Goal: Information Seeking & Learning: Find specific fact

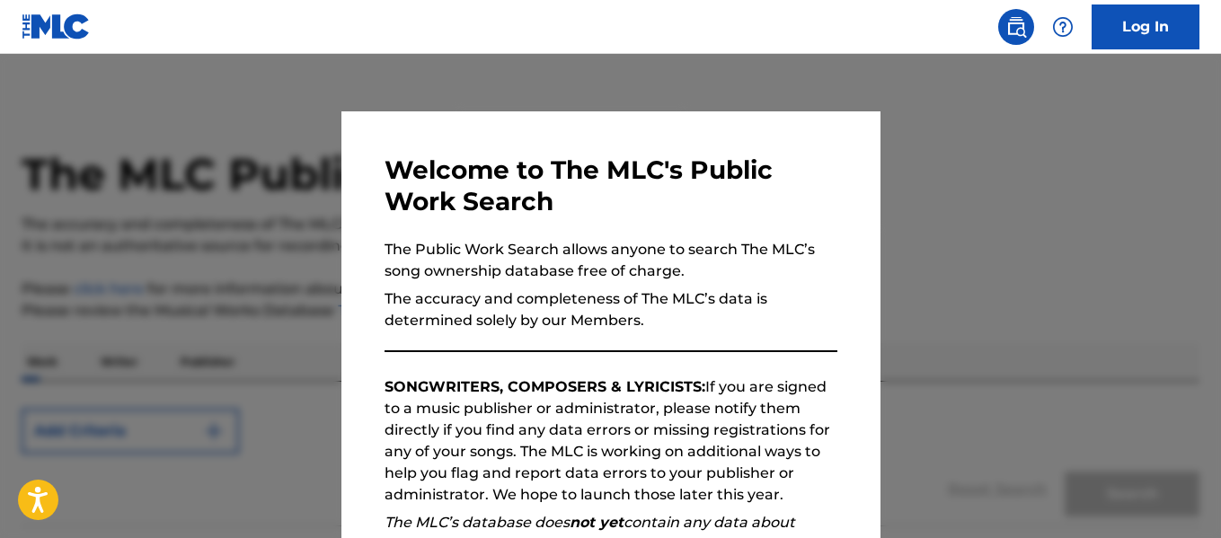
click at [271, 236] on div at bounding box center [610, 323] width 1221 height 538
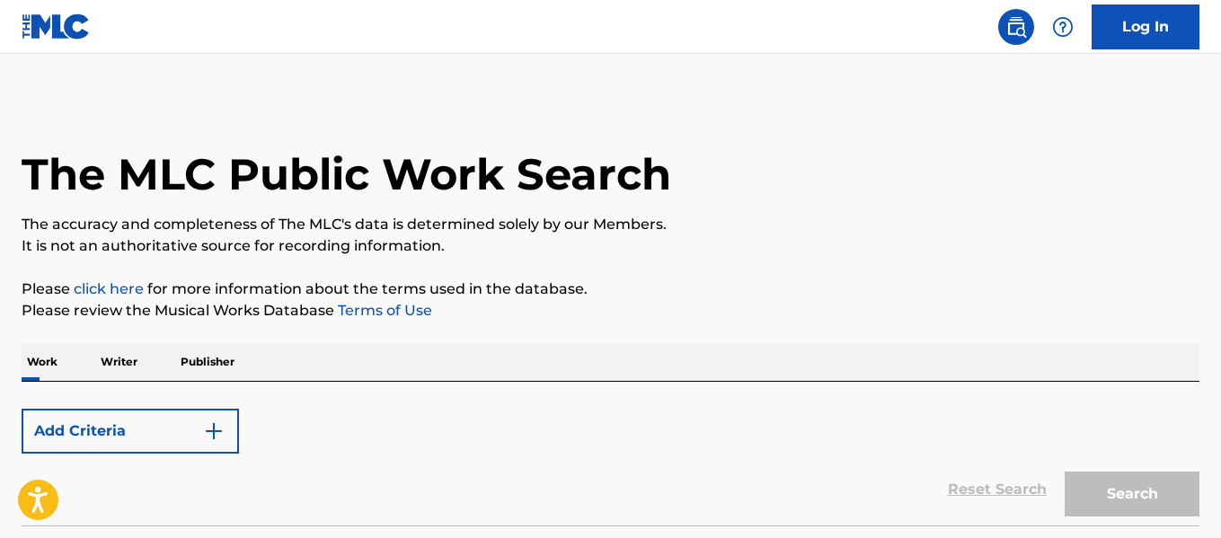
click at [1008, 21] on img at bounding box center [1016, 27] width 22 height 22
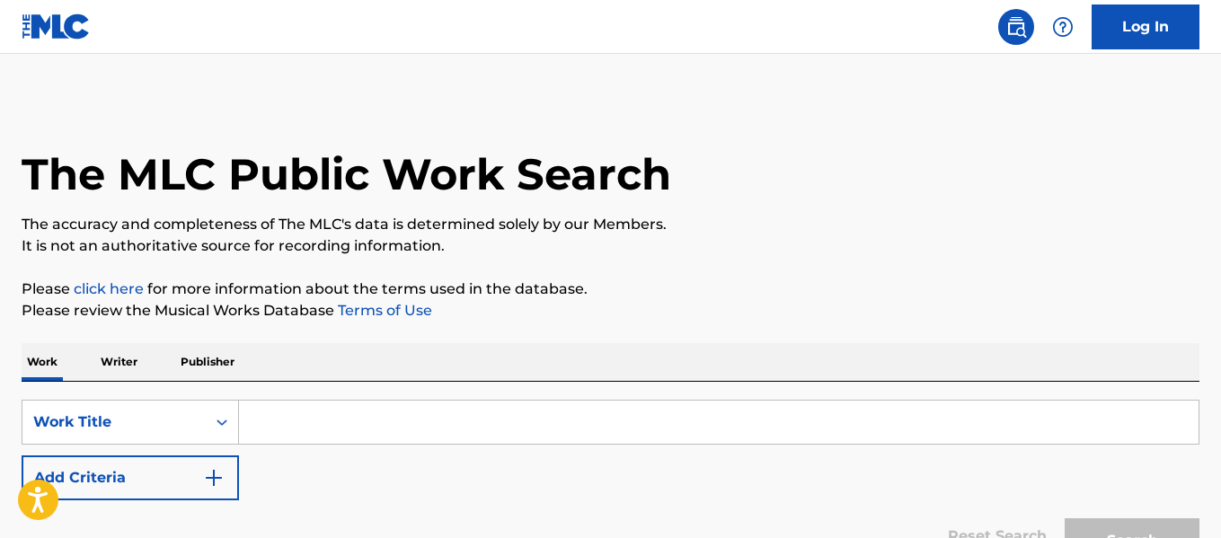
scroll to position [142, 0]
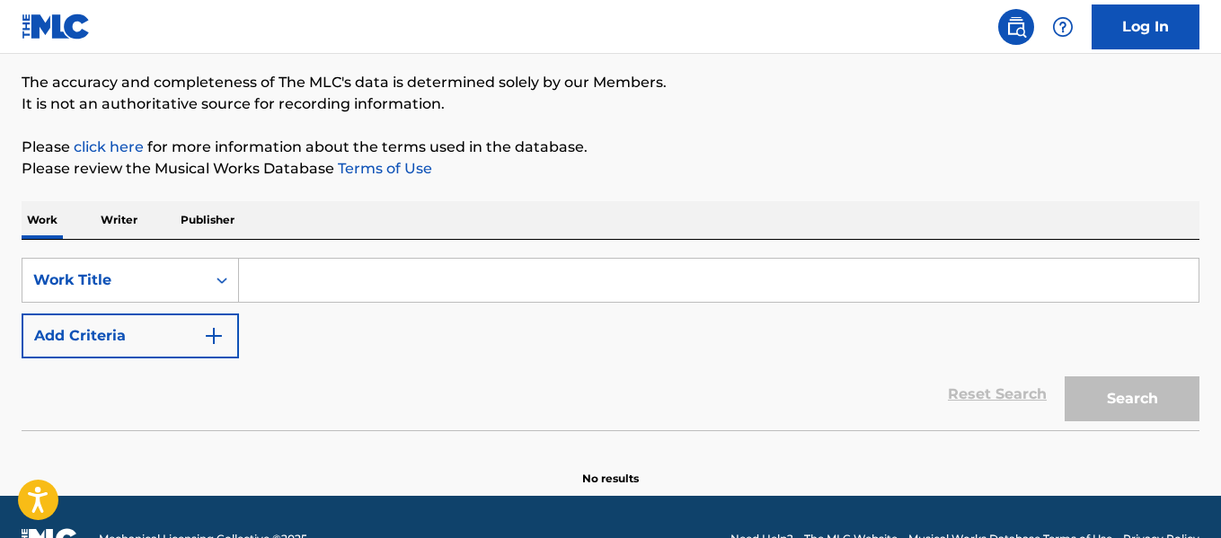
click at [378, 261] on input "Search Form" at bounding box center [718, 280] width 959 height 43
paste input "Saiyaara"
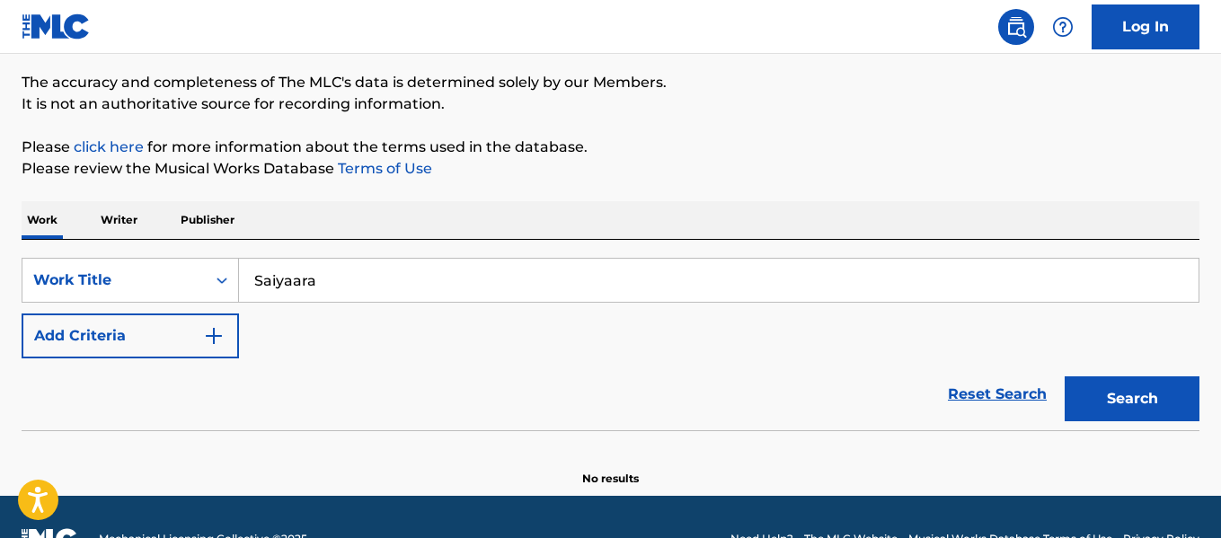
type input "Saiyaara"
click at [1137, 407] on button "Search" at bounding box center [1131, 398] width 135 height 45
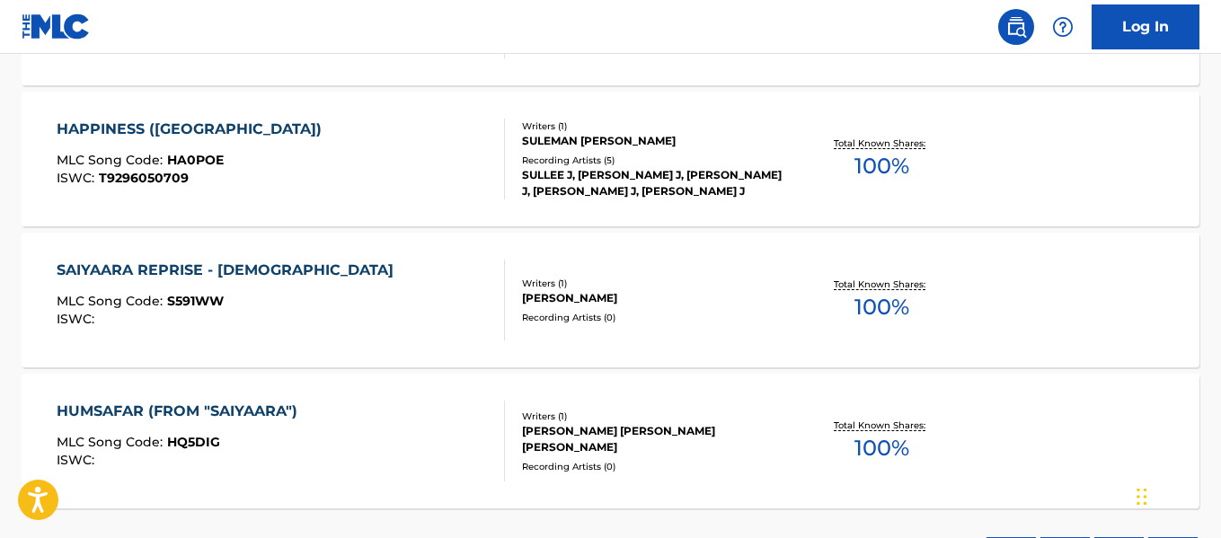
scroll to position [1230, 0]
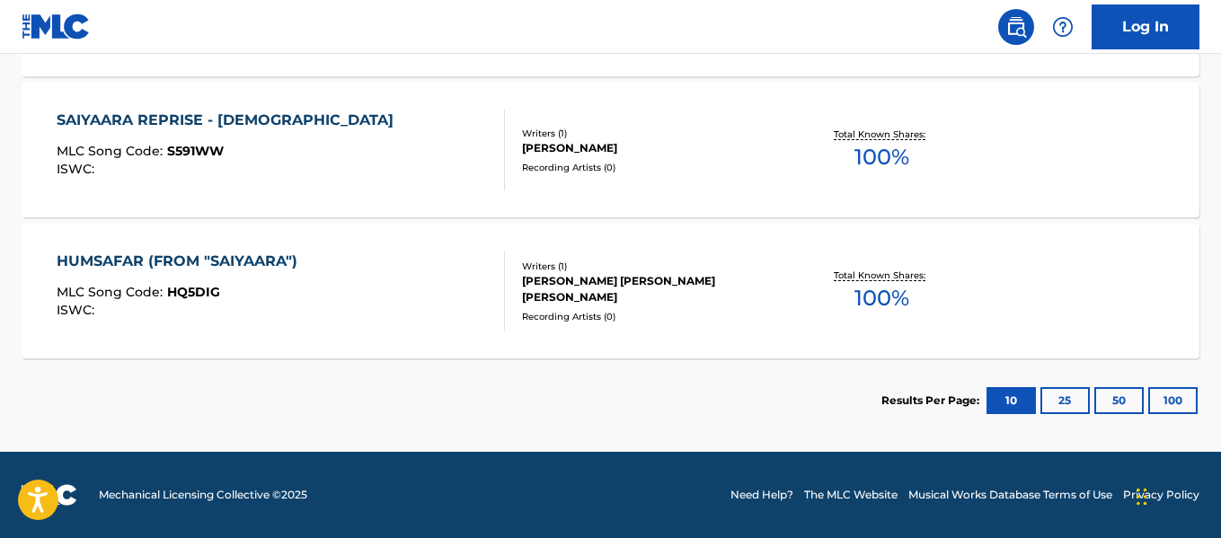
click at [1165, 402] on button "100" at bounding box center [1172, 400] width 49 height 27
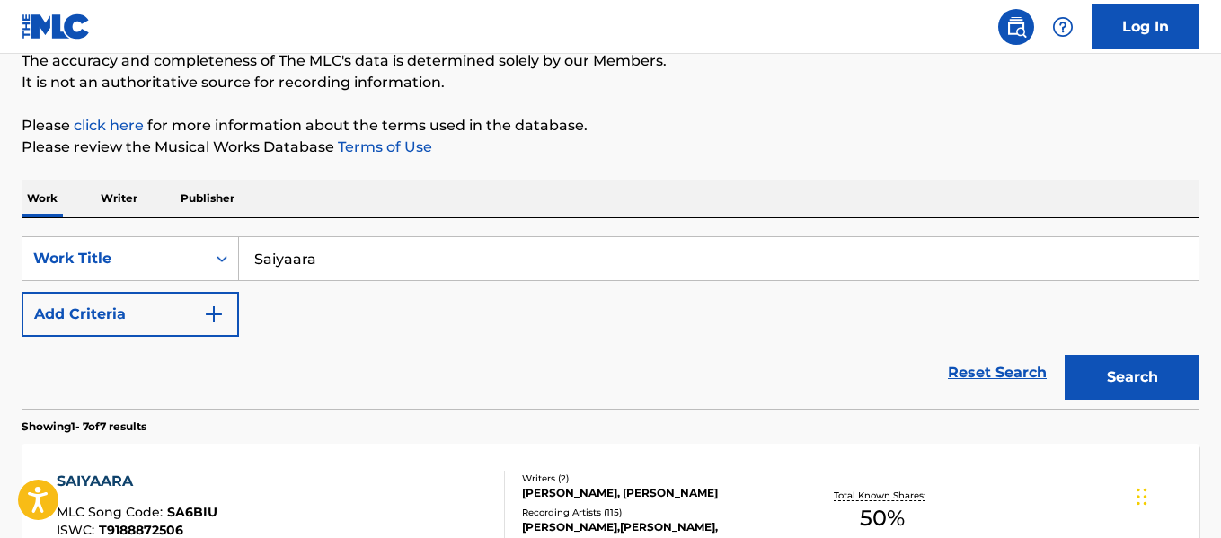
scroll to position [149, 0]
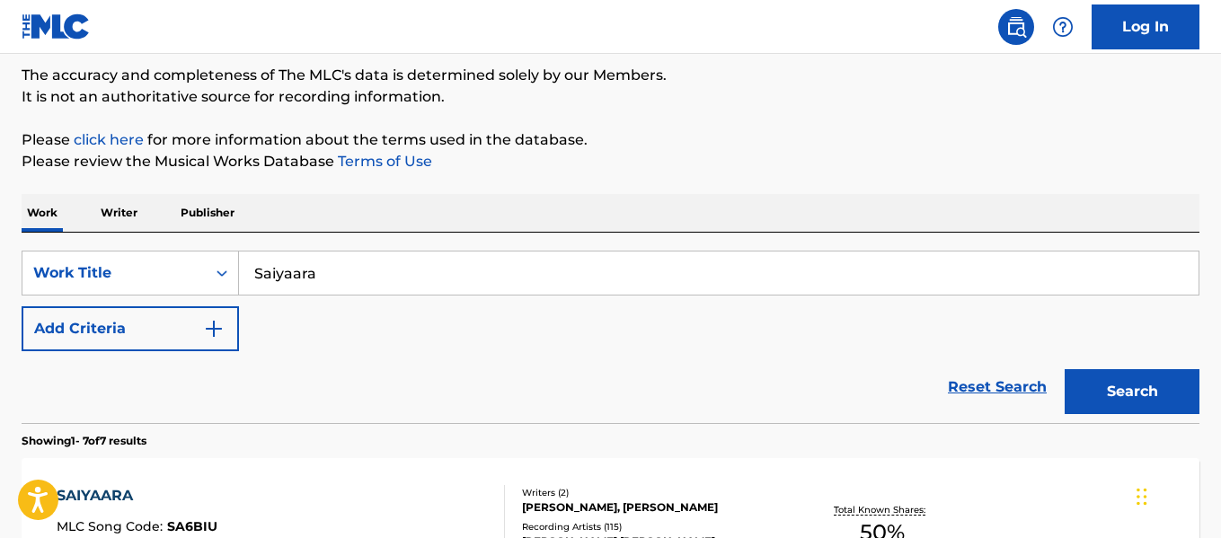
click at [539, 354] on div "Reset Search Search" at bounding box center [611, 387] width 1178 height 72
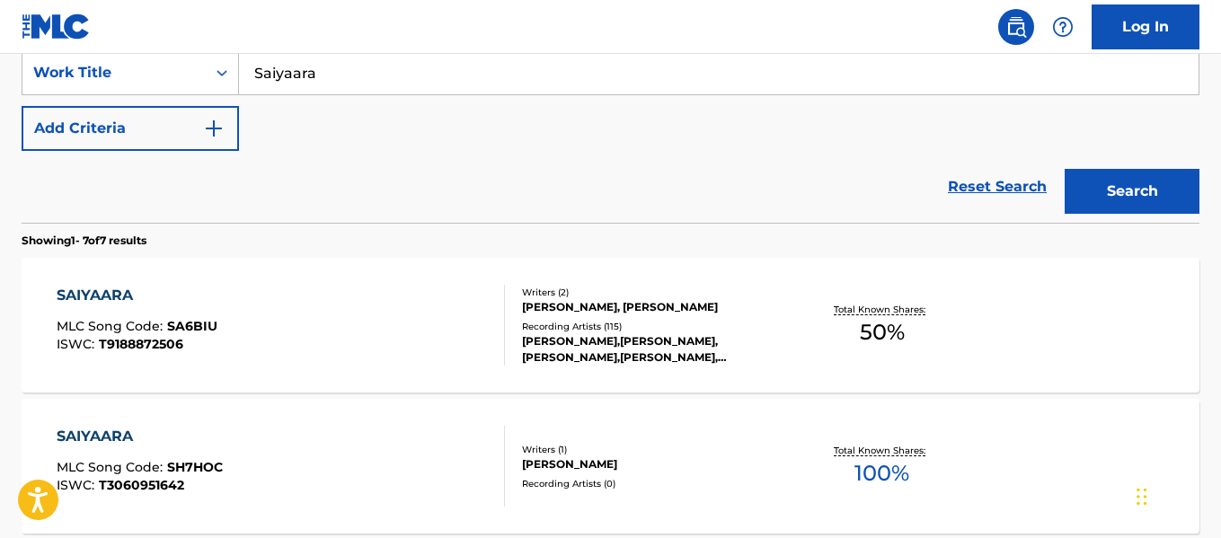
scroll to position [312, 0]
